Goal: Navigation & Orientation: Find specific page/section

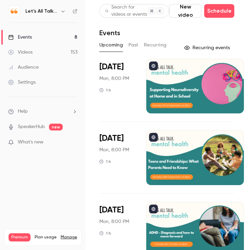
click at [61, 13] on icon "button" at bounding box center [62, 11] width 5 height 5
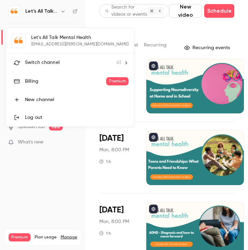
click at [52, 65] on span "Switch channel" at bounding box center [42, 62] width 35 height 7
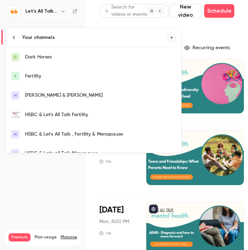
click at [45, 113] on div "HSBC & Let's All Talk Fertility" at bounding box center [100, 114] width 150 height 7
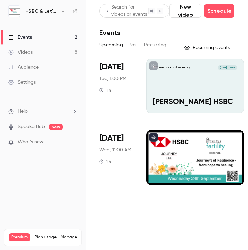
click at [180, 155] on div at bounding box center [194, 157] width 97 height 55
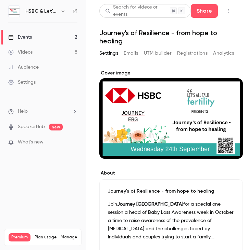
click at [38, 38] on link "Events 2" at bounding box center [42, 37] width 85 height 15
